Goal: Task Accomplishment & Management: Use online tool/utility

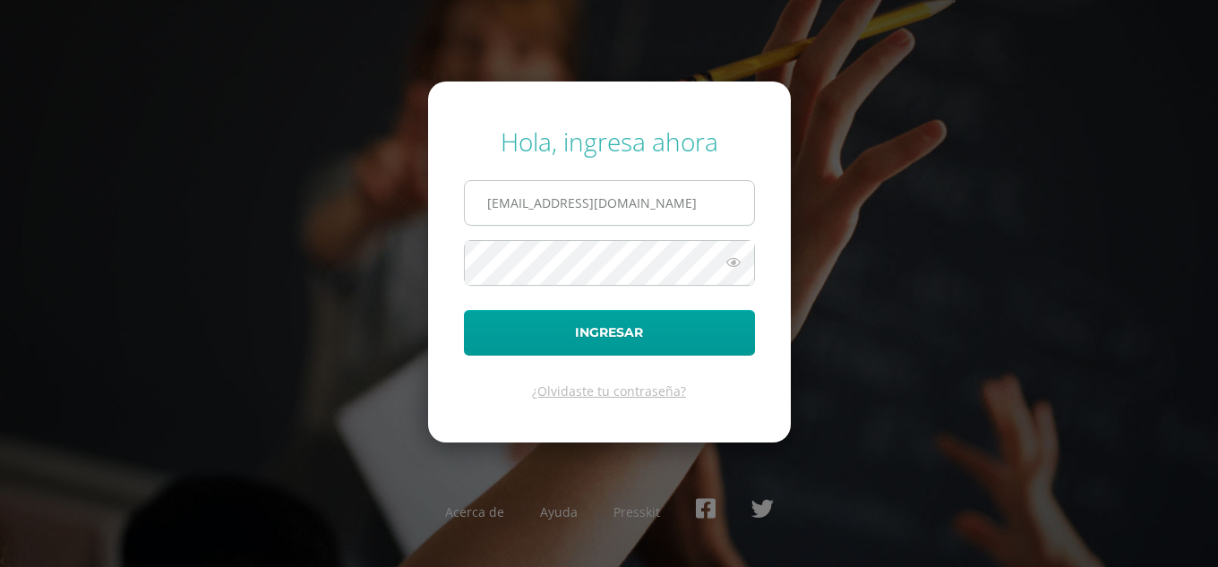
drag, startPoint x: 0, startPoint y: 0, endPoint x: 546, endPoint y: 199, distance: 581.5
click at [546, 199] on input "[EMAIL_ADDRESS][DOMAIN_NAME]" at bounding box center [609, 203] width 289 height 44
type input "[EMAIL_ADDRESS][DOMAIN_NAME]"
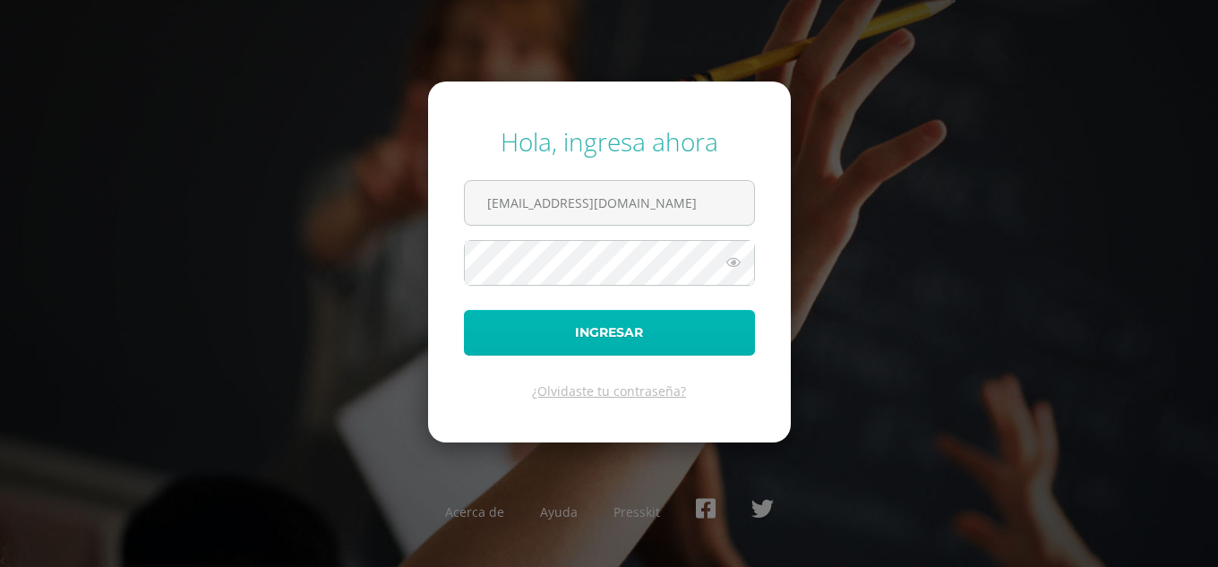
click at [530, 328] on button "Ingresar" at bounding box center [609, 333] width 291 height 46
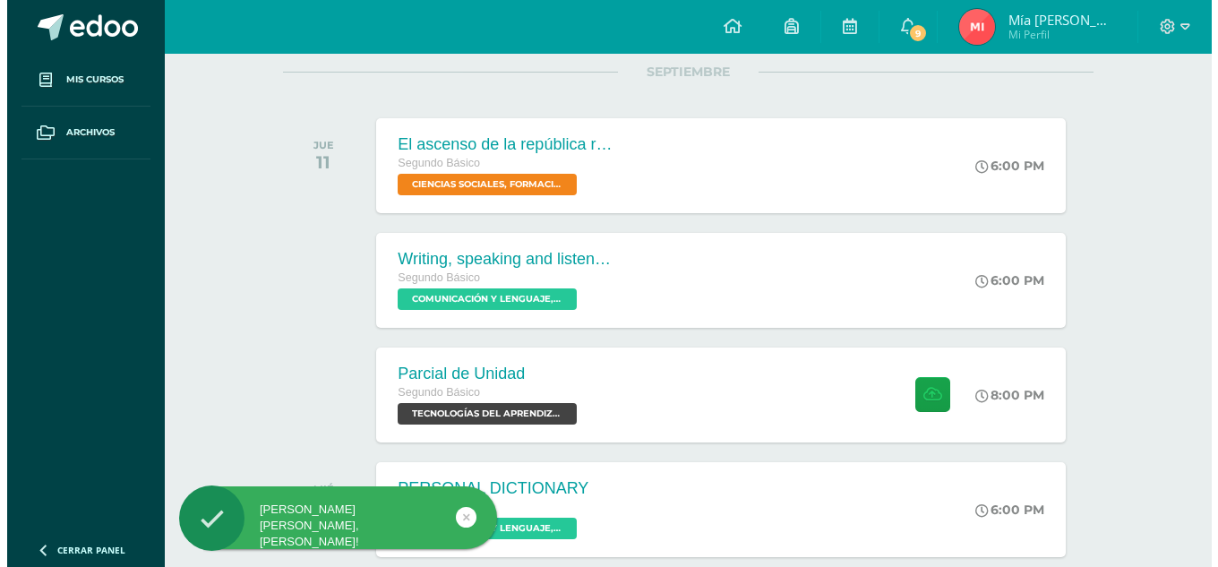
scroll to position [230, 0]
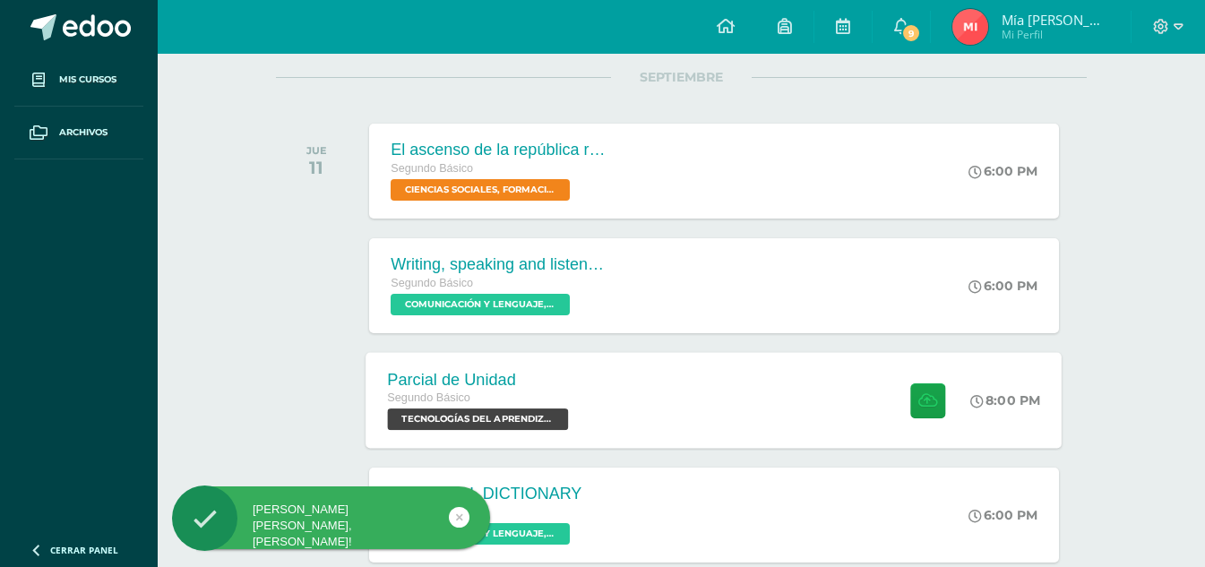
click at [892, 390] on div at bounding box center [924, 400] width 88 height 96
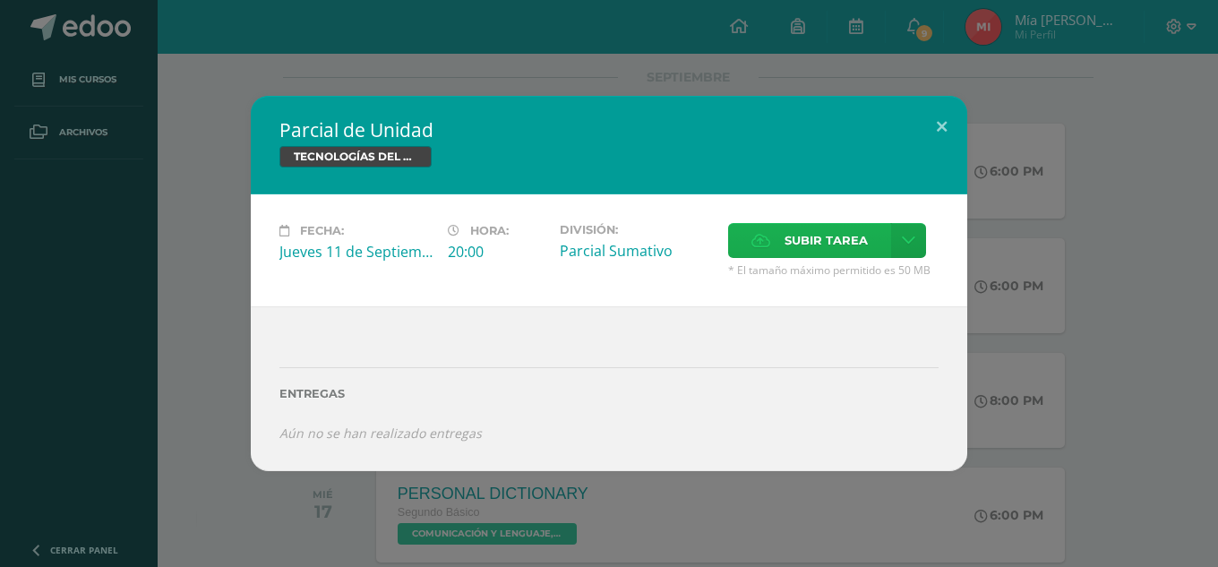
click at [858, 241] on span "Subir tarea" at bounding box center [826, 240] width 83 height 33
click at [0, 0] on input "Subir tarea" at bounding box center [0, 0] width 0 height 0
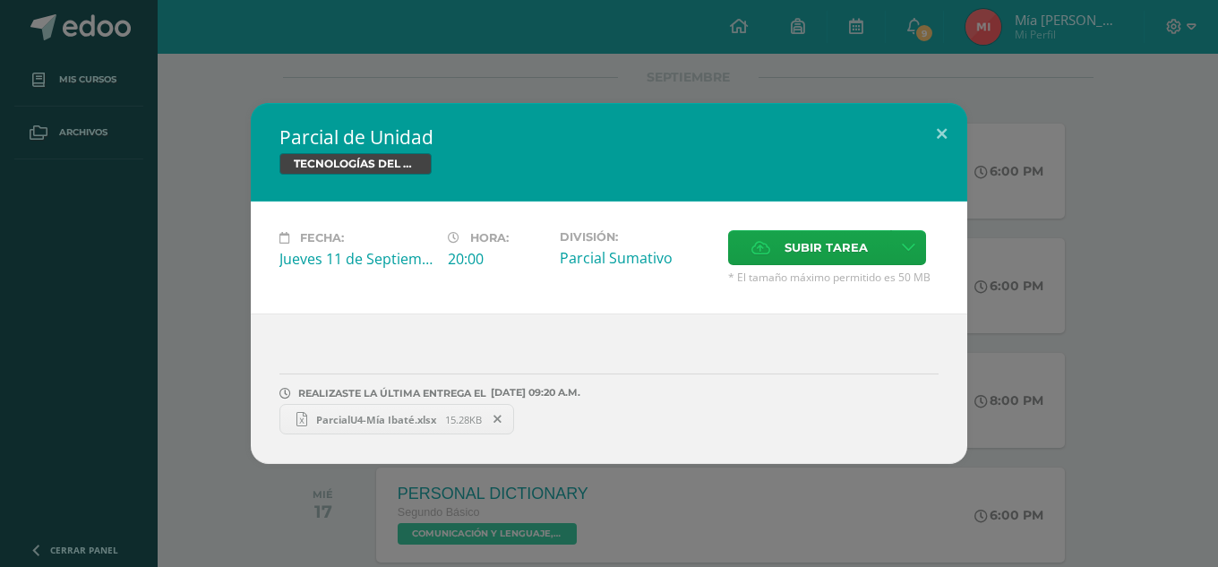
click at [407, 411] on link "ParcialU4-Mía Ibaté.xlsx 15.28KB" at bounding box center [397, 419] width 235 height 30
click at [327, 423] on span "ParcialU4-Mía Ibaté.xlsx" at bounding box center [376, 419] width 138 height 13
